Goal: Download file/media

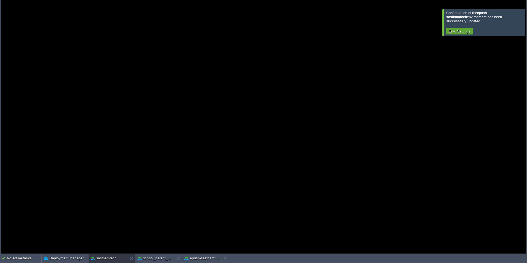
click at [527, 20] on div at bounding box center [534, 22] width 0 height 26
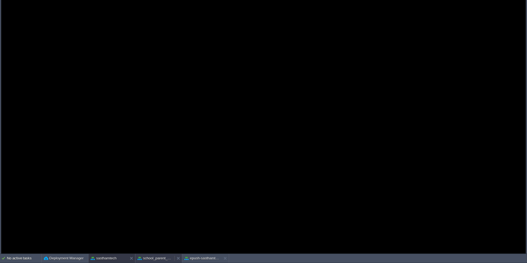
click at [148, 261] on div "school_parent_app" at bounding box center [154, 258] width 39 height 9
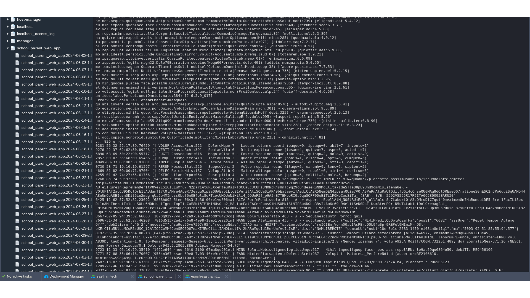
scroll to position [3361, 0]
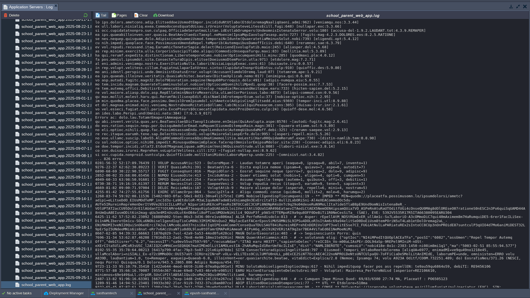
drag, startPoint x: 517, startPoint y: 6, endPoint x: 518, endPoint y: 12, distance: 6.1
click at [517, 6] on button "button" at bounding box center [517, 6] width 5 height 5
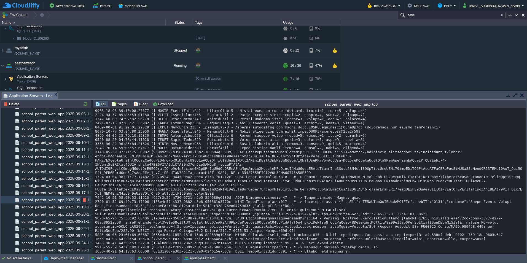
scroll to position [3485, 0]
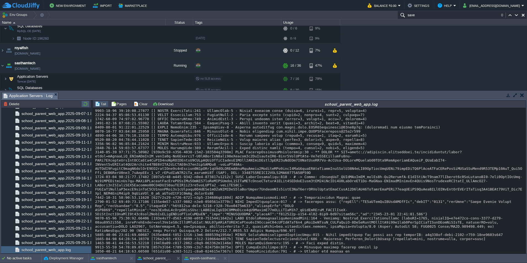
click at [86, 105] on button "button" at bounding box center [85, 103] width 7 height 5
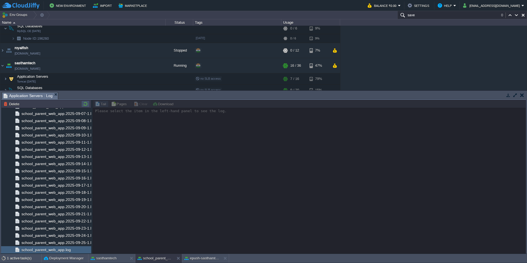
click at [85, 106] on button "button" at bounding box center [85, 103] width 7 height 5
click at [199, 256] on button "epush-sasthamtech" at bounding box center [201, 259] width 35 height 6
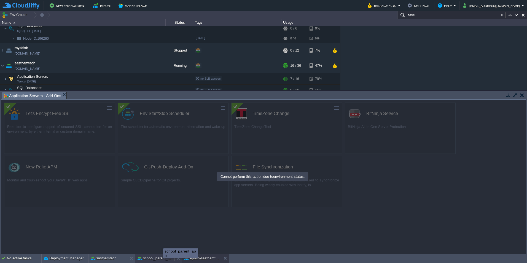
click at [159, 257] on button "school_parent_app" at bounding box center [155, 259] width 35 height 6
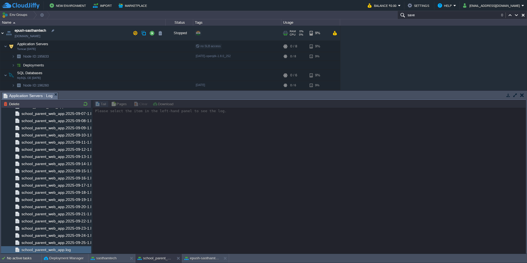
click at [3, 34] on img at bounding box center [2, 33] width 4 height 15
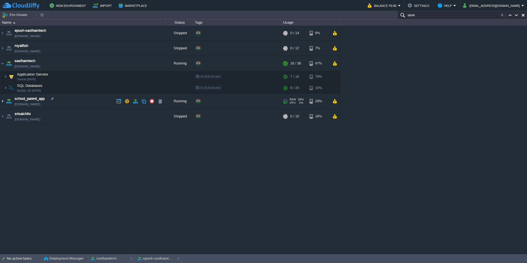
click at [3, 101] on img at bounding box center [2, 101] width 4 height 15
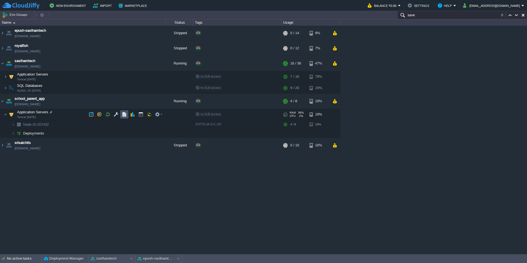
click at [124, 116] on button "button" at bounding box center [124, 114] width 5 height 5
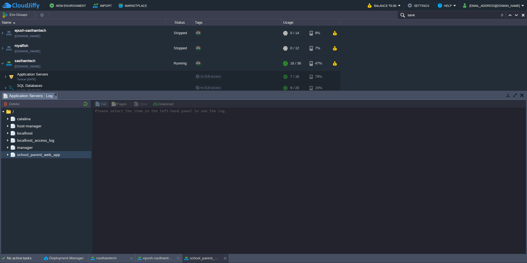
click at [8, 154] on img at bounding box center [8, 154] width 4 height 7
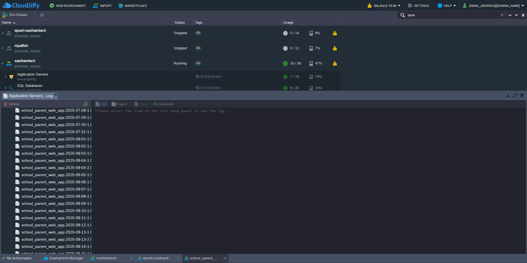
scroll to position [3492, 0]
click at [65, 250] on span "school_parent_web_app.log" at bounding box center [45, 249] width 51 height 5
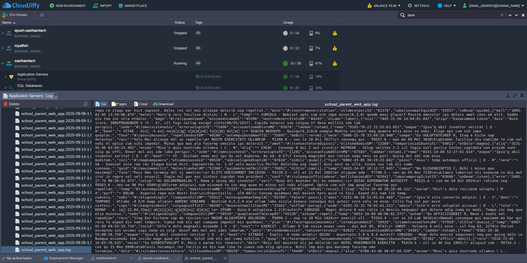
scroll to position [13957, 0]
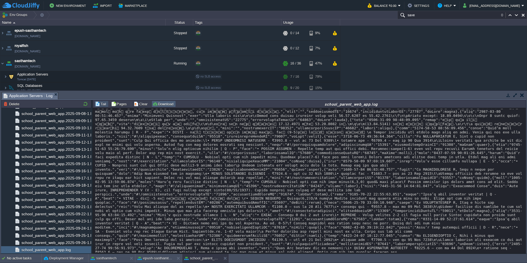
click at [155, 105] on button "Download" at bounding box center [164, 103] width 23 height 5
